Goal: Navigation & Orientation: Find specific page/section

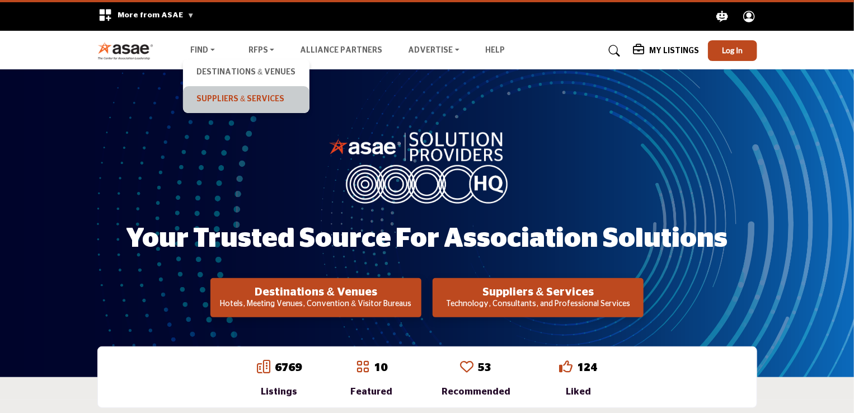
click at [226, 96] on link "Suppliers & Services" at bounding box center [246, 100] width 115 height 16
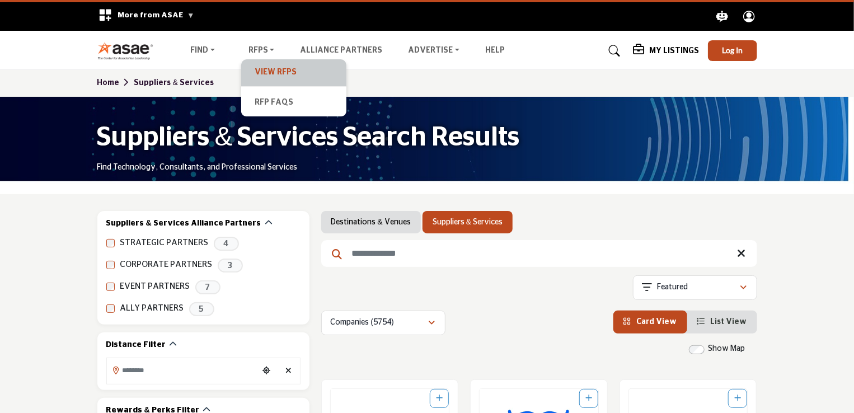
click at [282, 73] on link "View RFPs" at bounding box center [294, 73] width 94 height 16
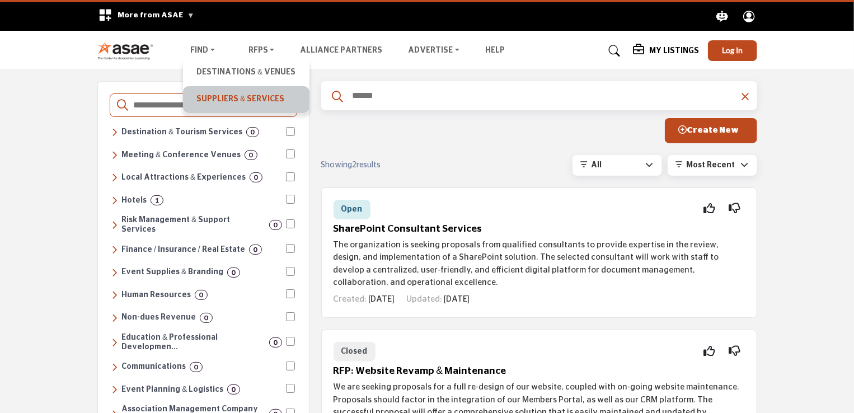
click at [213, 100] on link "Suppliers & Services" at bounding box center [246, 100] width 115 height 16
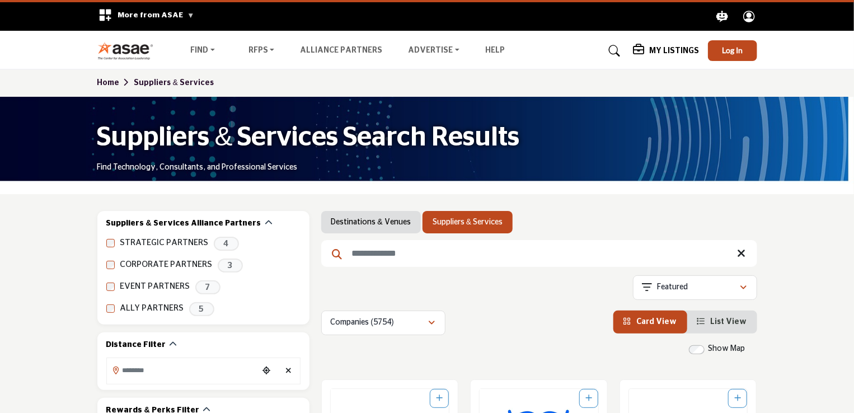
click at [105, 83] on link "Home" at bounding box center [115, 83] width 37 height 8
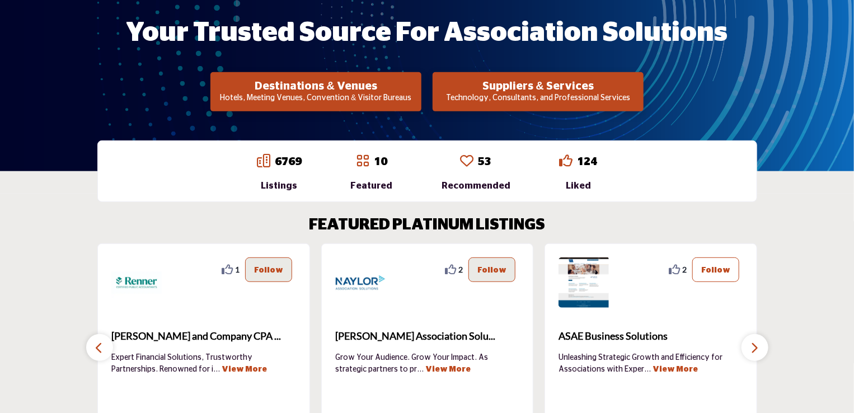
scroll to position [280, 0]
